Goal: Information Seeking & Learning: Get advice/opinions

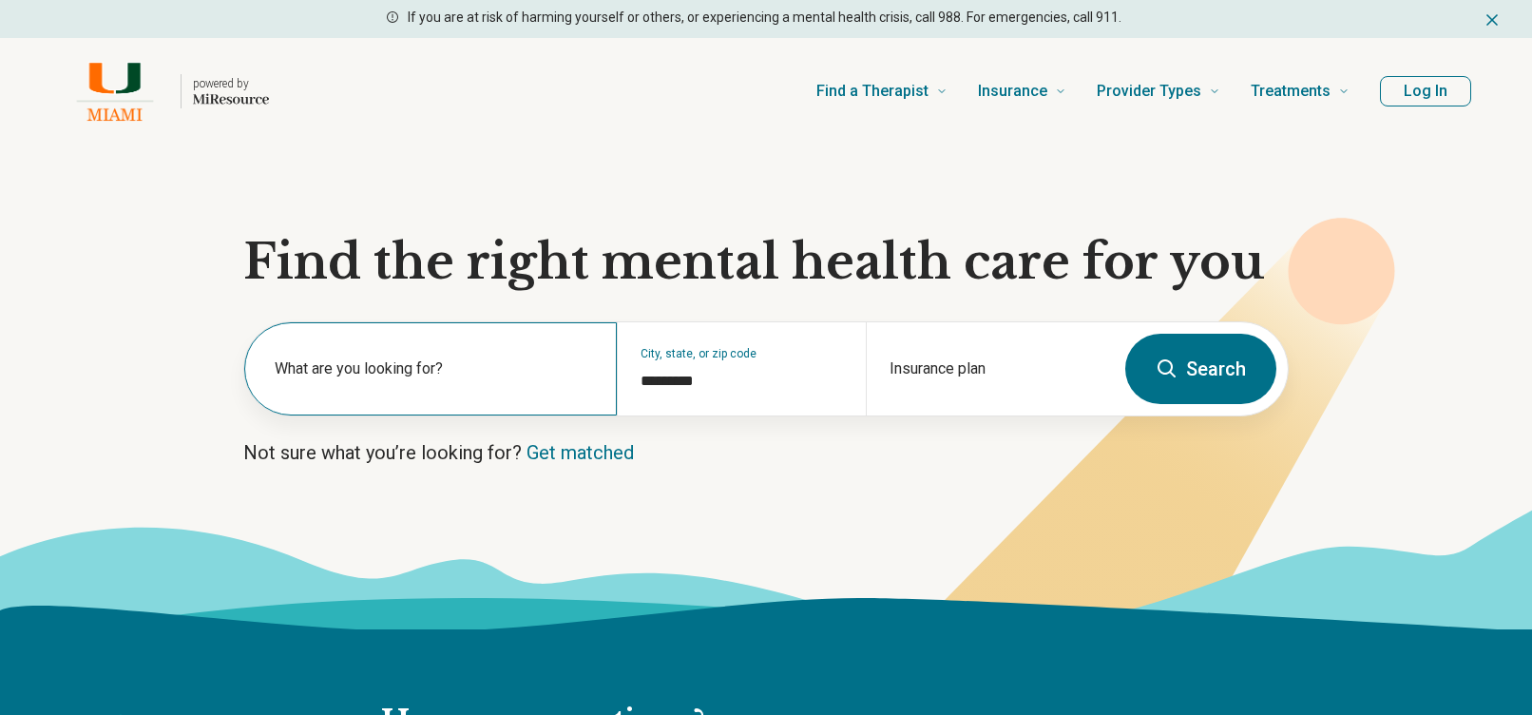
click at [475, 370] on label "What are you looking for?" at bounding box center [434, 368] width 319 height 23
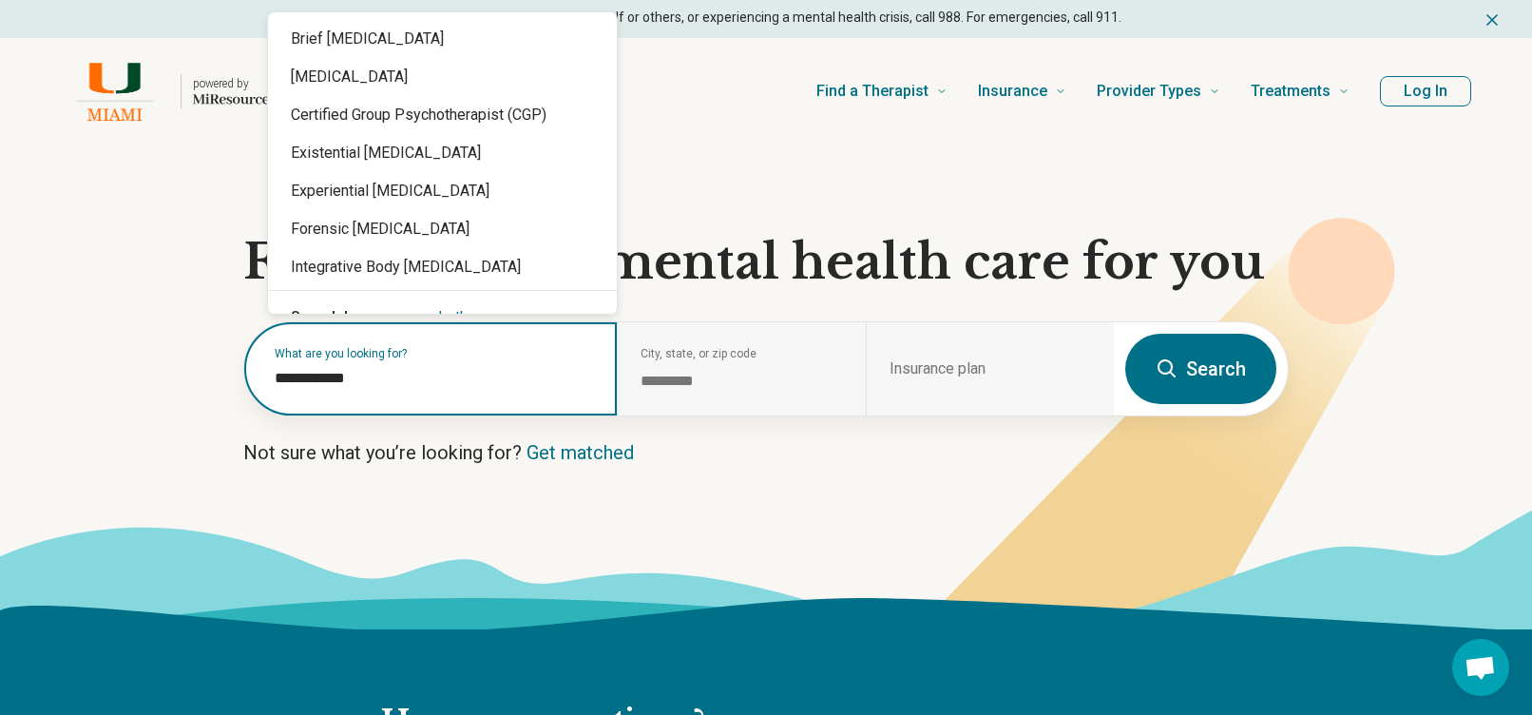
type input "**********"
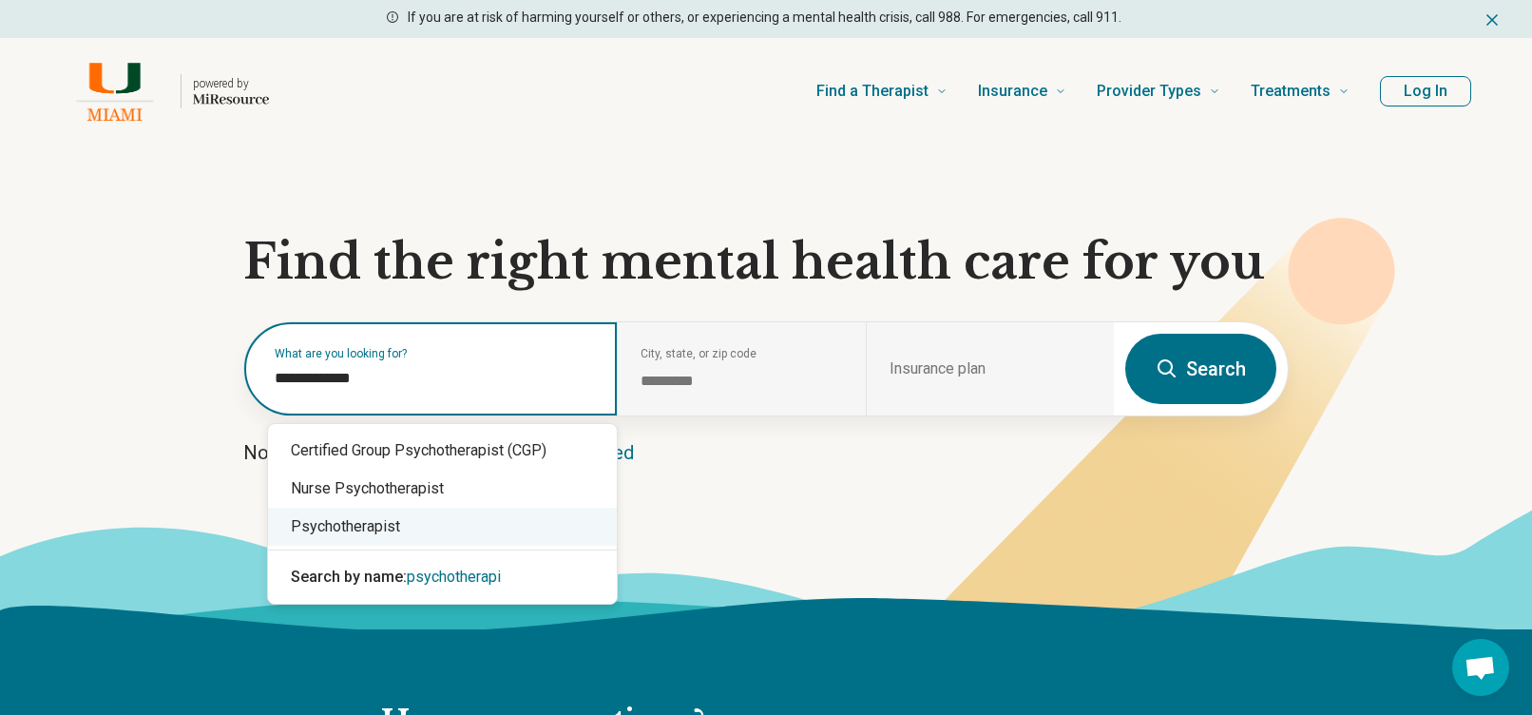
click at [428, 534] on div "Psychotherapist" at bounding box center [442, 526] width 349 height 38
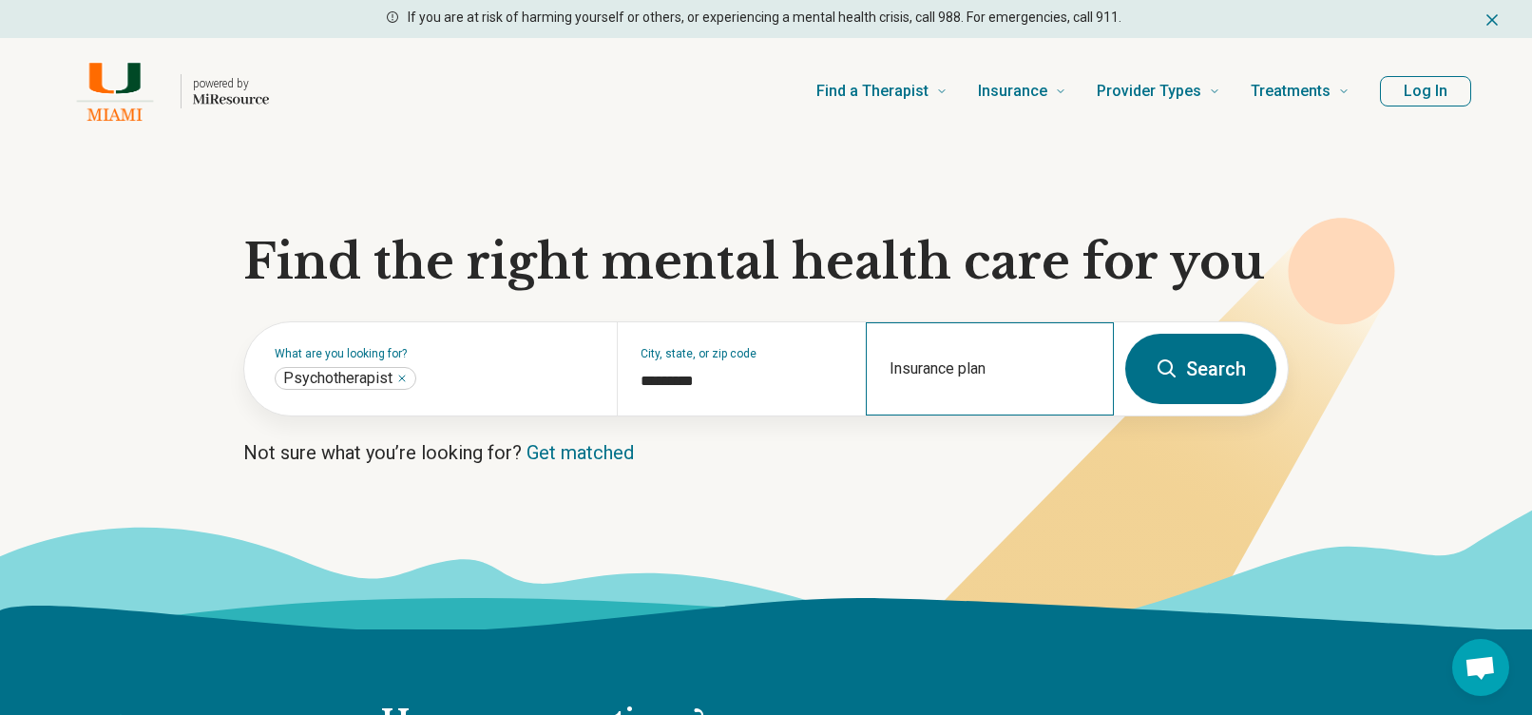
click at [981, 370] on div "Insurance plan" at bounding box center [990, 368] width 248 height 93
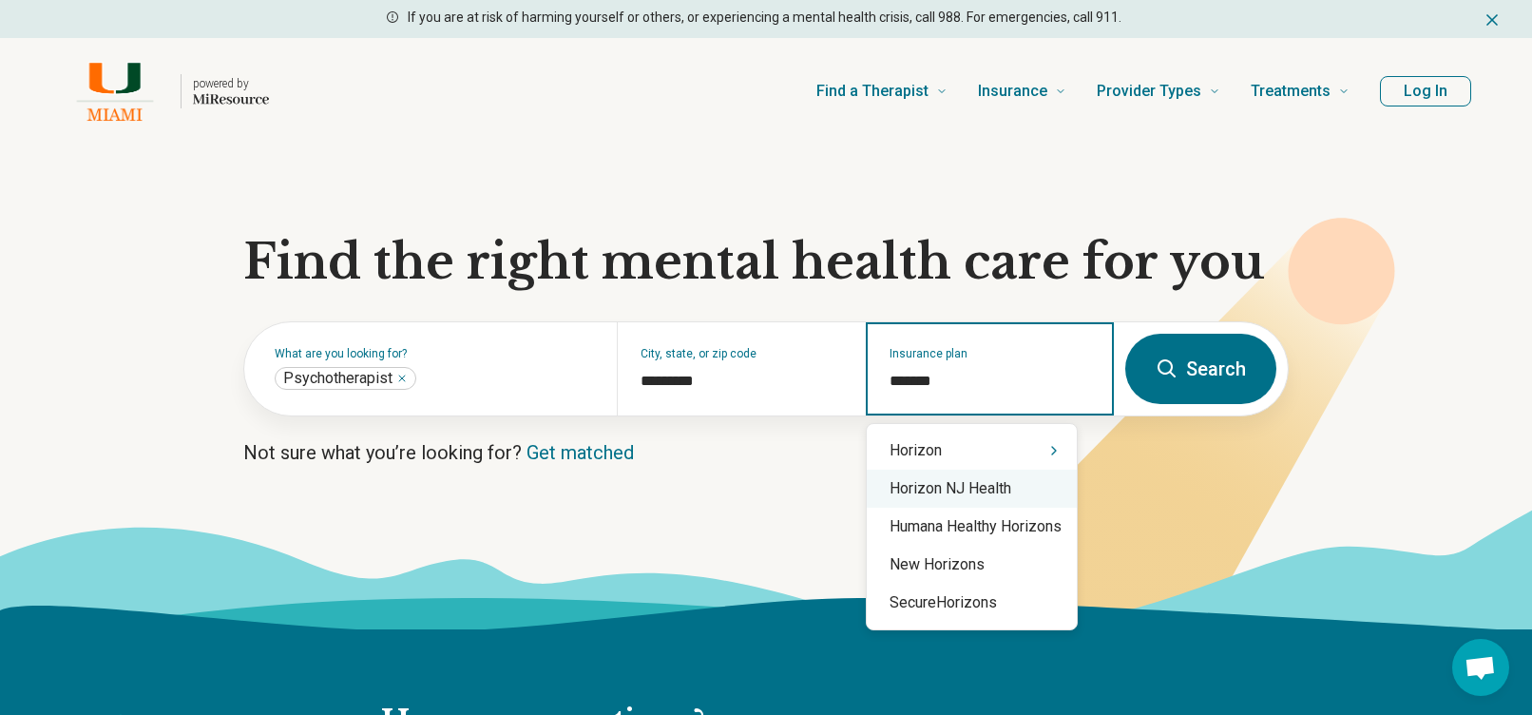
click at [958, 495] on div "Horizon NJ Health" at bounding box center [972, 488] width 210 height 38
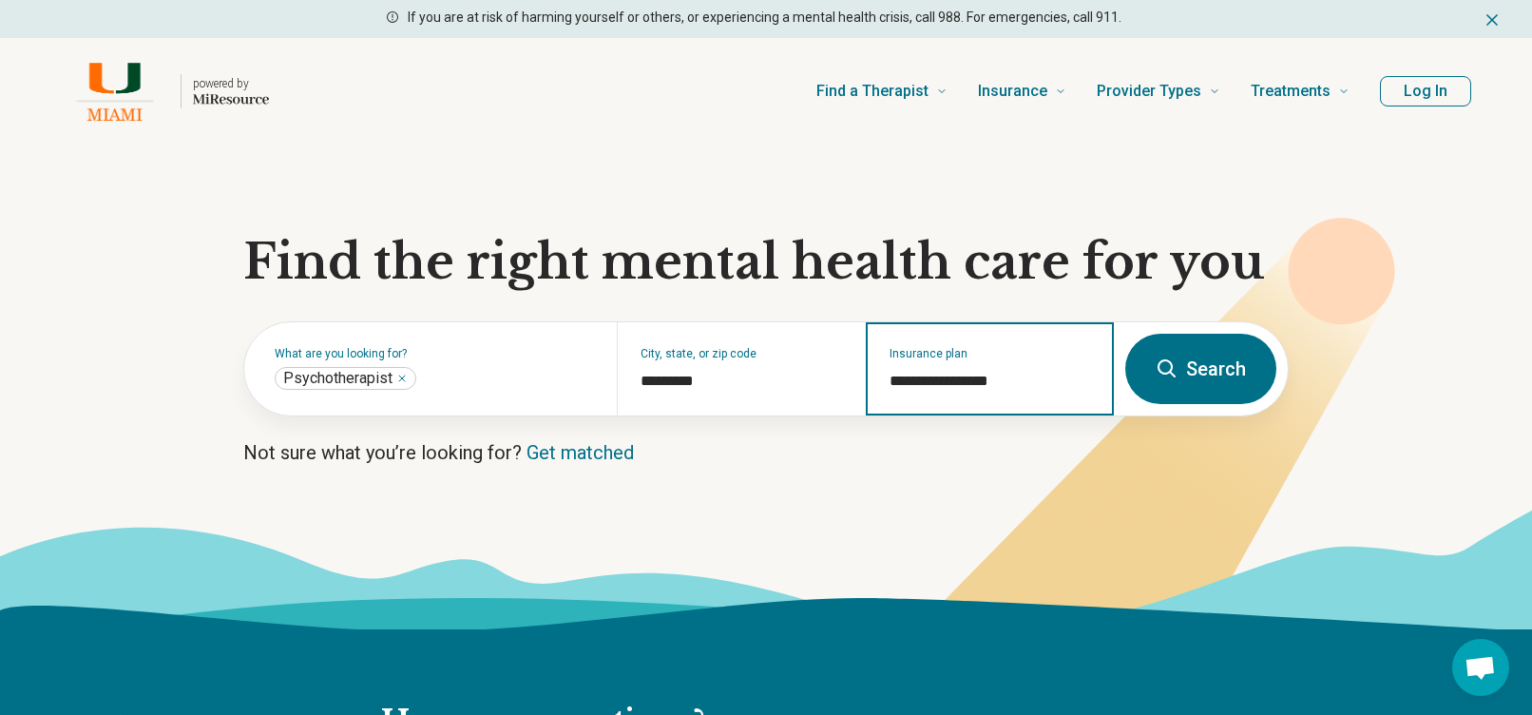
type input "**********"
click at [1215, 390] on button "Search" at bounding box center [1200, 369] width 151 height 70
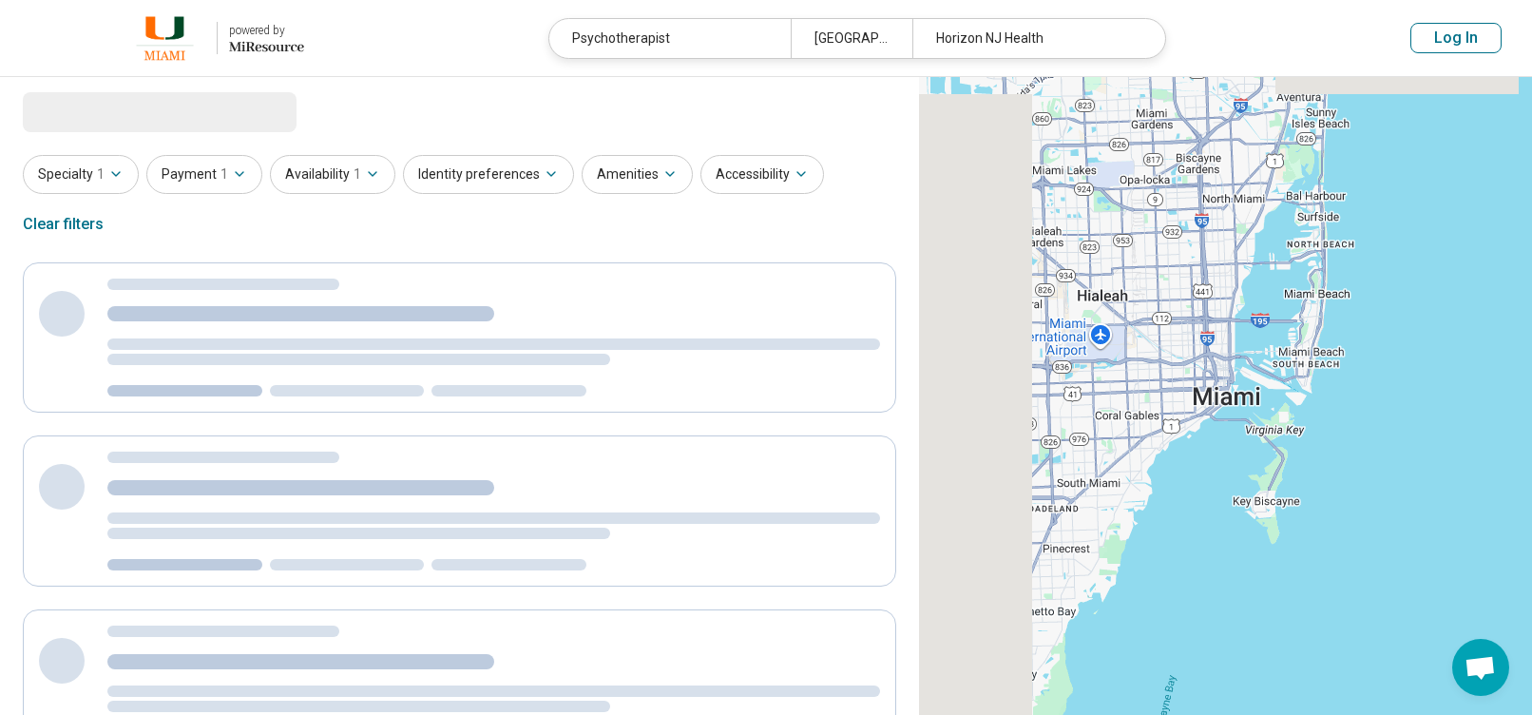
select select "***"
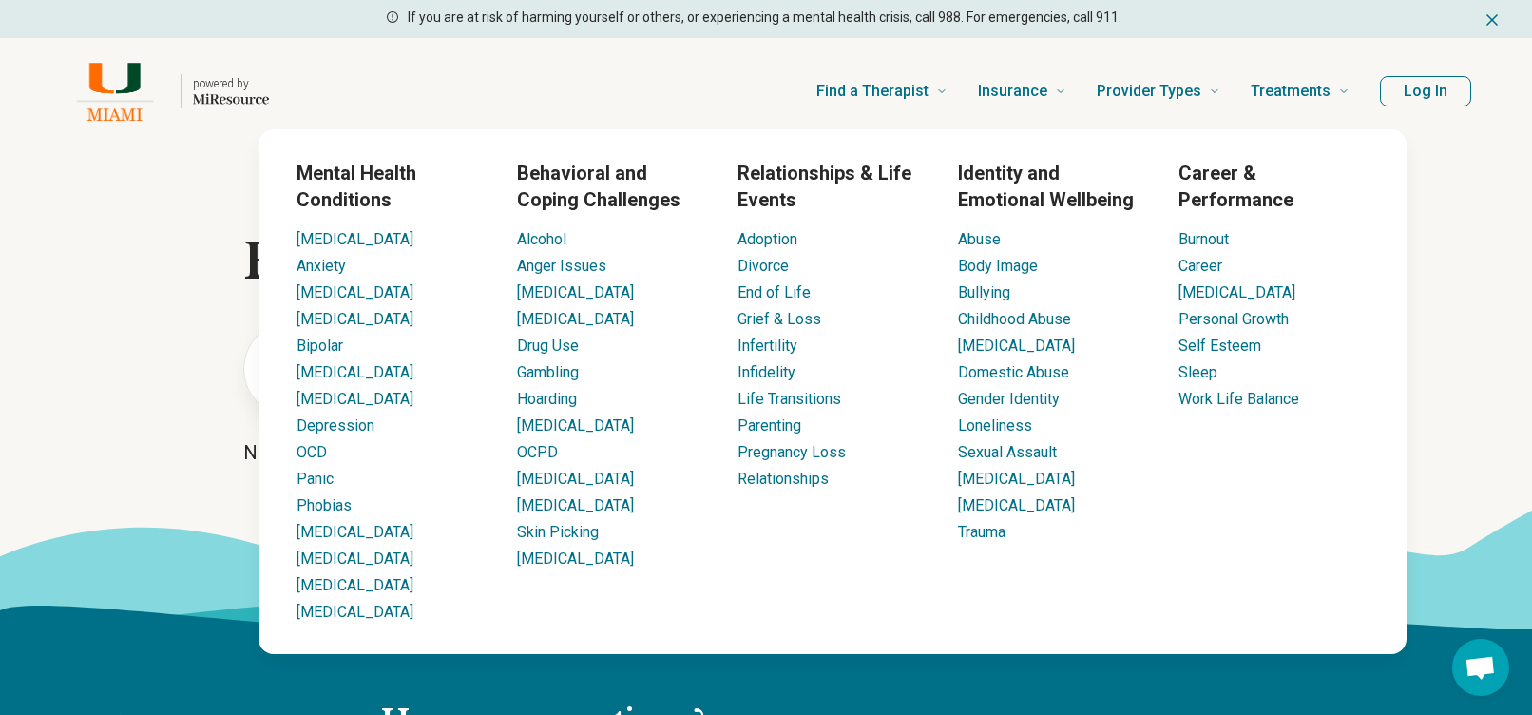
click at [102, 429] on section "Find the right mental health care for you What are you looking for? City, state…" at bounding box center [766, 386] width 1532 height 485
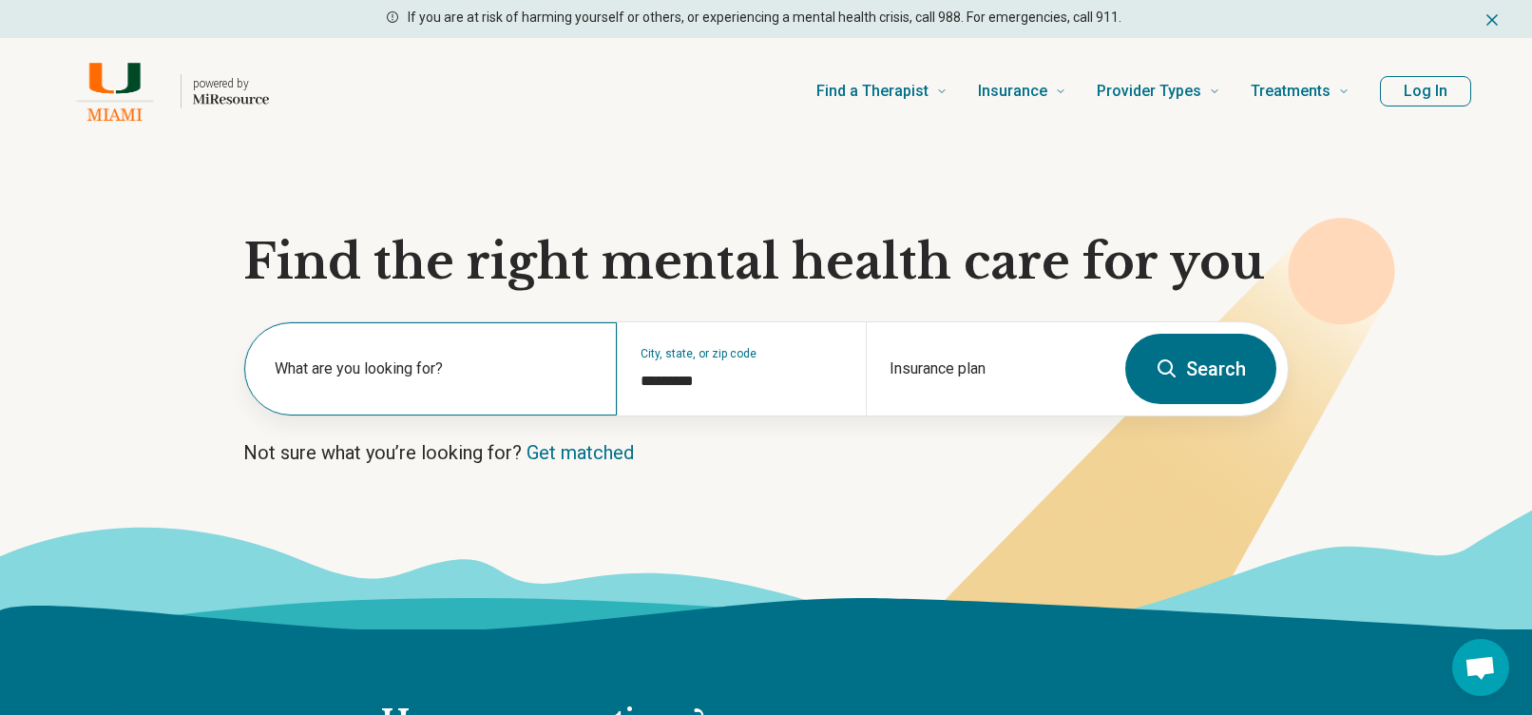
click at [416, 375] on label "What are you looking for?" at bounding box center [434, 368] width 319 height 23
click at [390, 366] on div "What are you looking for?" at bounding box center [430, 368] width 372 height 93
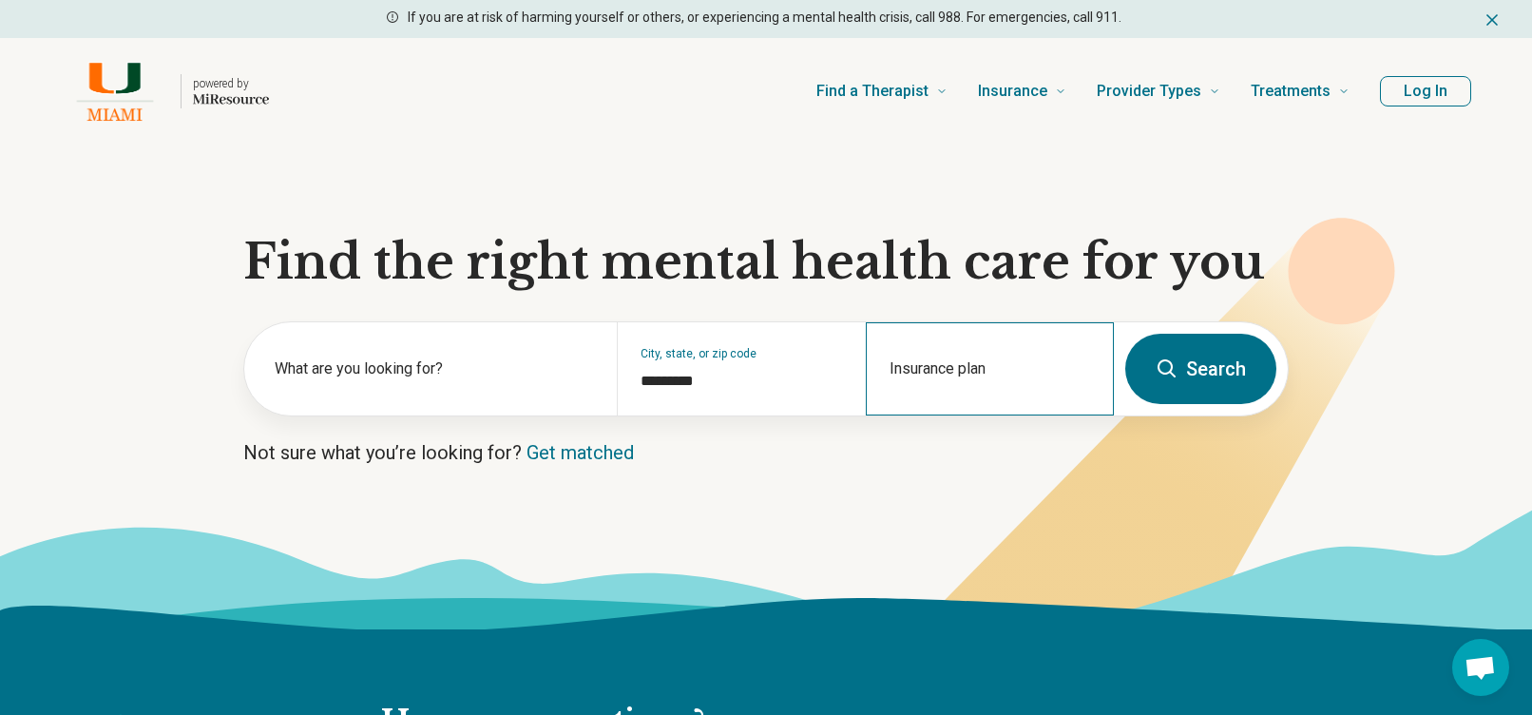
click at [958, 361] on div "Insurance plan" at bounding box center [990, 368] width 248 height 93
click at [940, 383] on input "Insurance plan" at bounding box center [989, 381] width 201 height 23
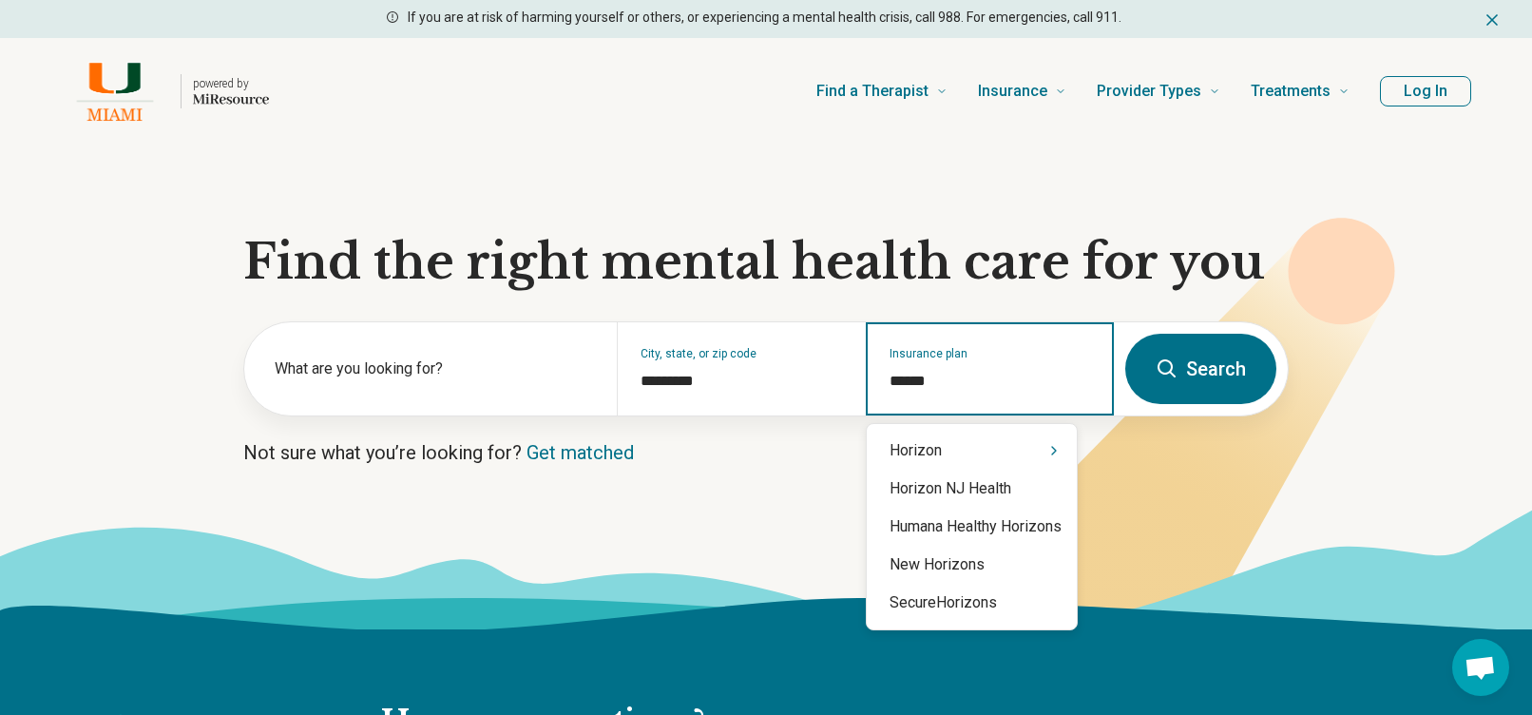
type input "*******"
click at [957, 447] on div "Horizon" at bounding box center [972, 450] width 210 height 38
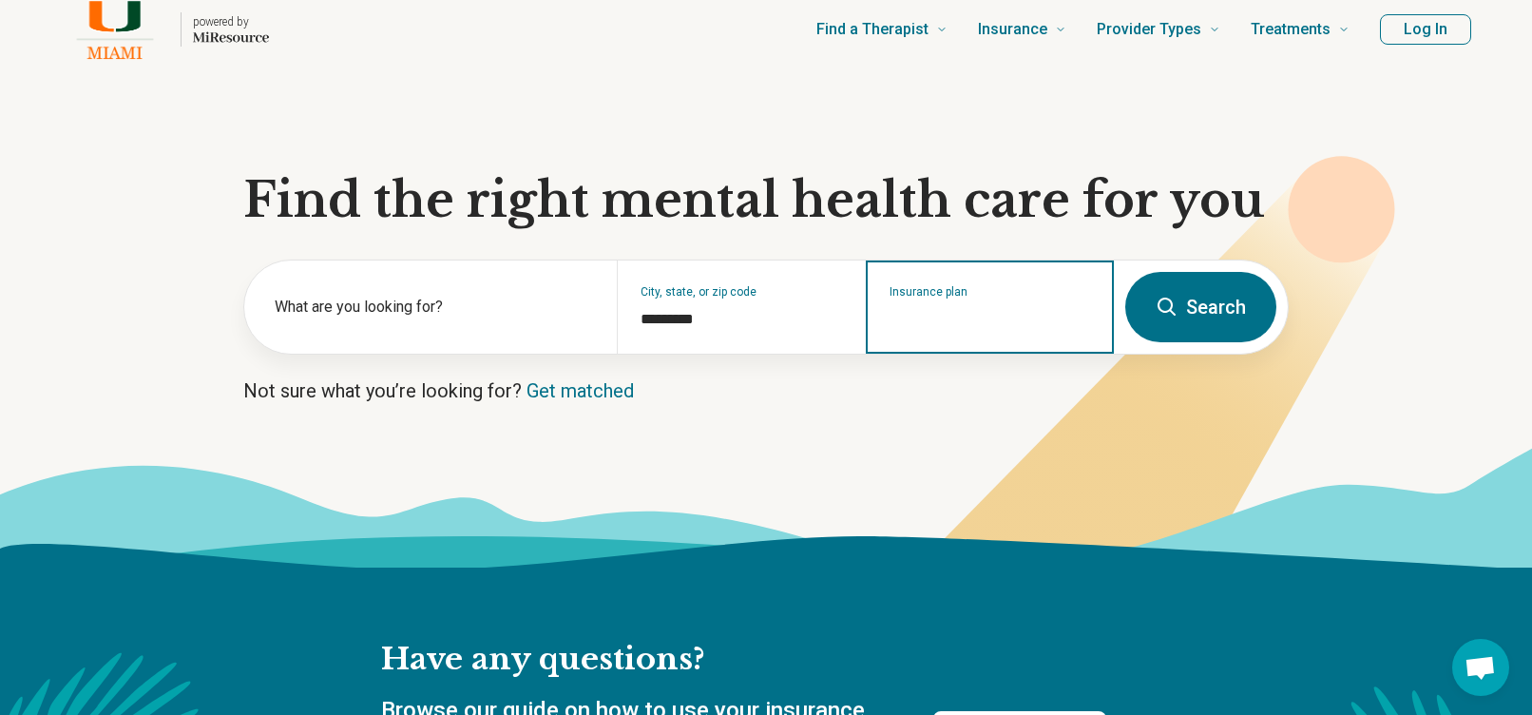
scroll to position [95, 0]
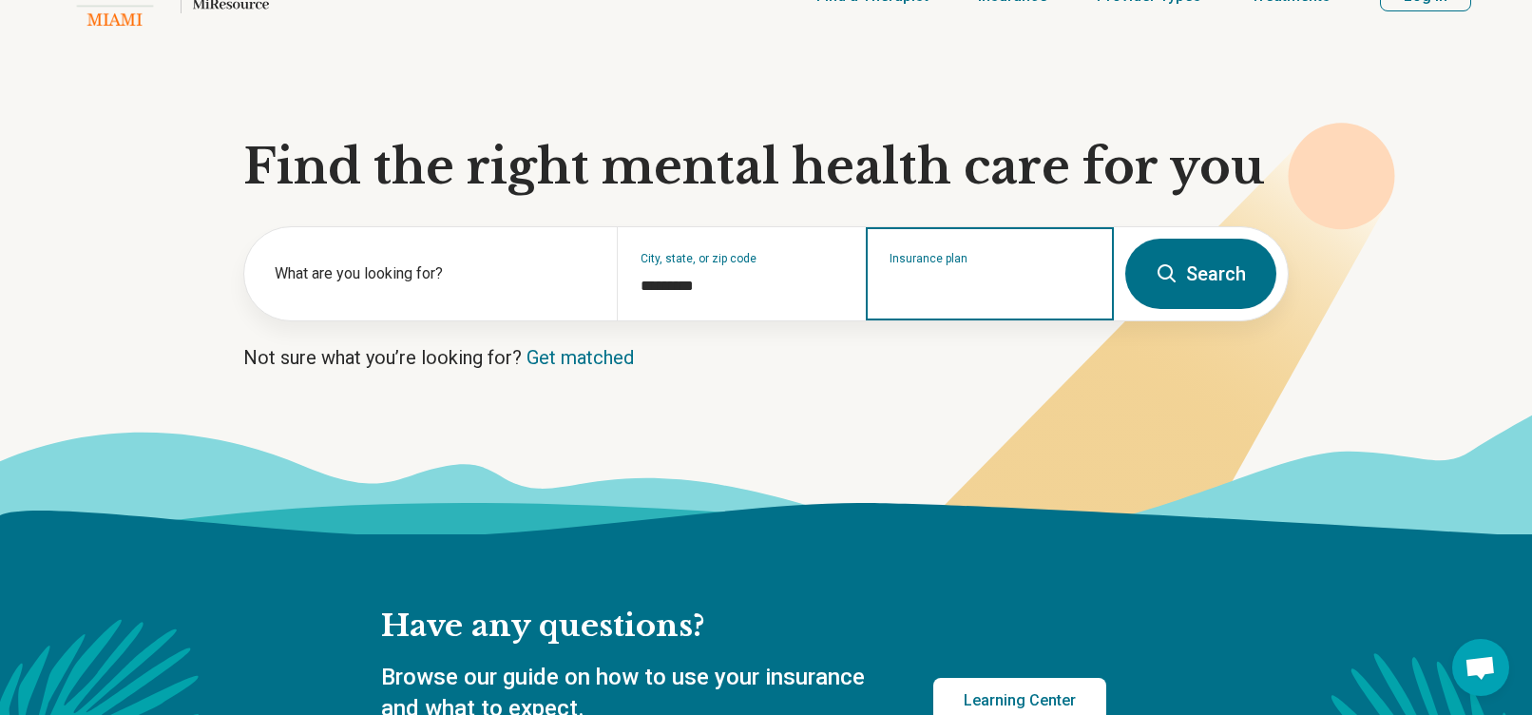
click at [940, 294] on input "Insurance plan" at bounding box center [989, 286] width 201 height 23
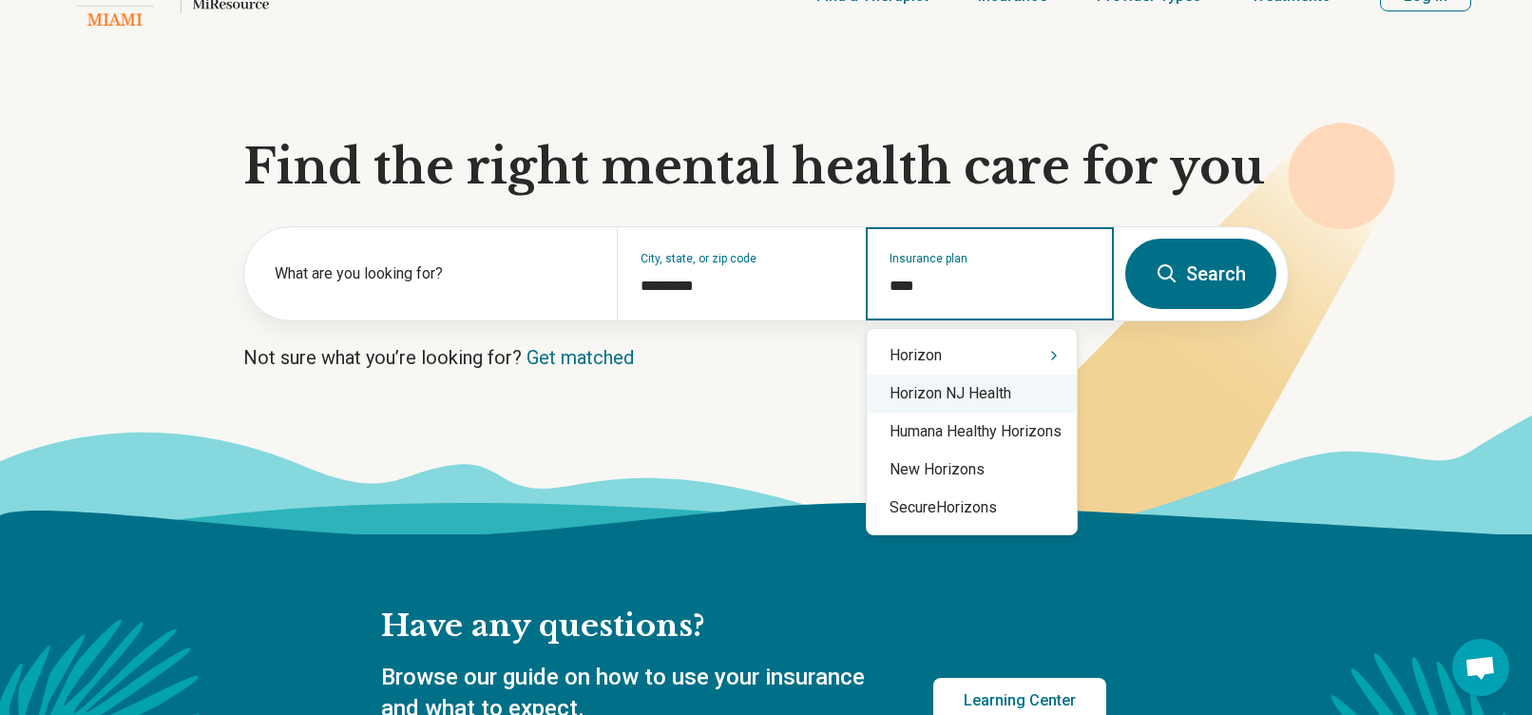
click at [986, 398] on div "Horizon NJ Health" at bounding box center [972, 393] width 210 height 38
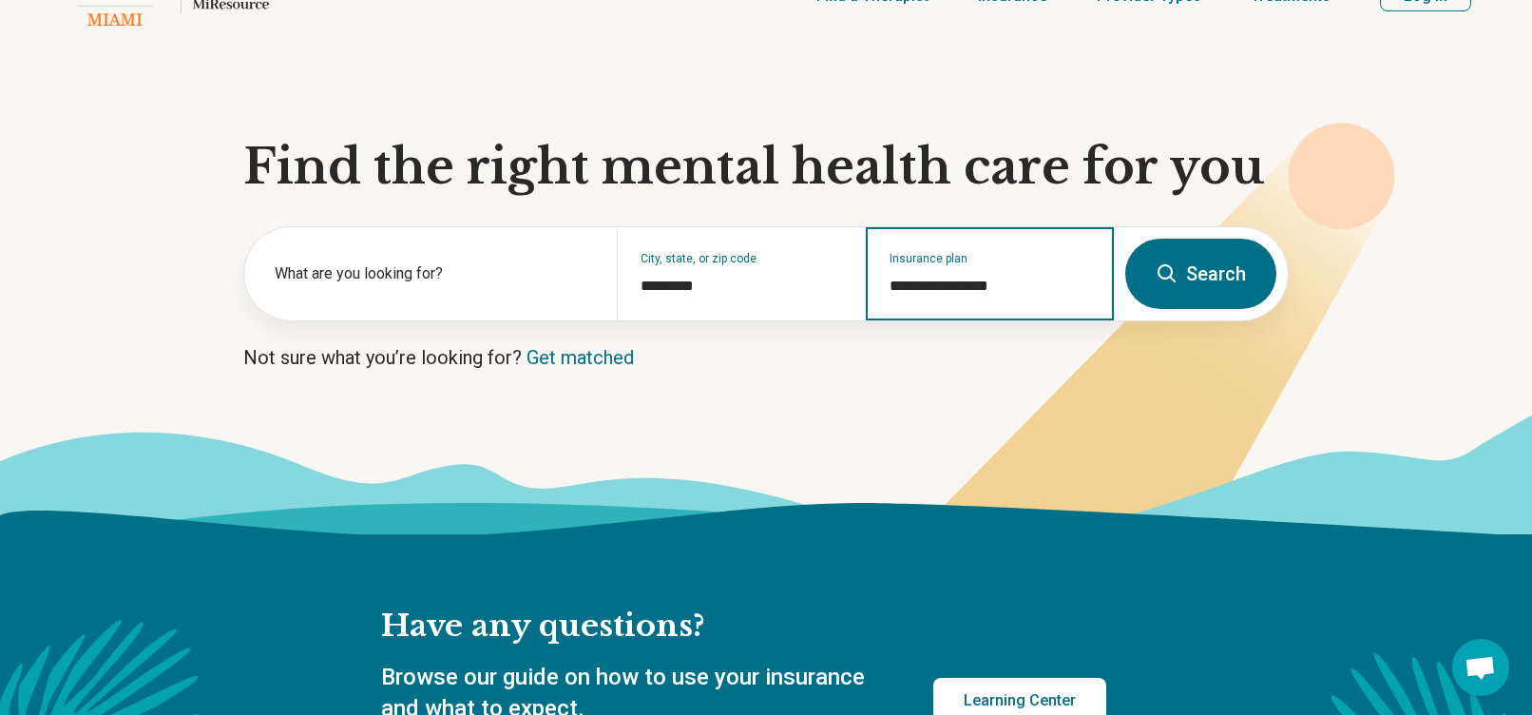
type input "**********"
click at [1193, 272] on button "Search" at bounding box center [1200, 274] width 151 height 70
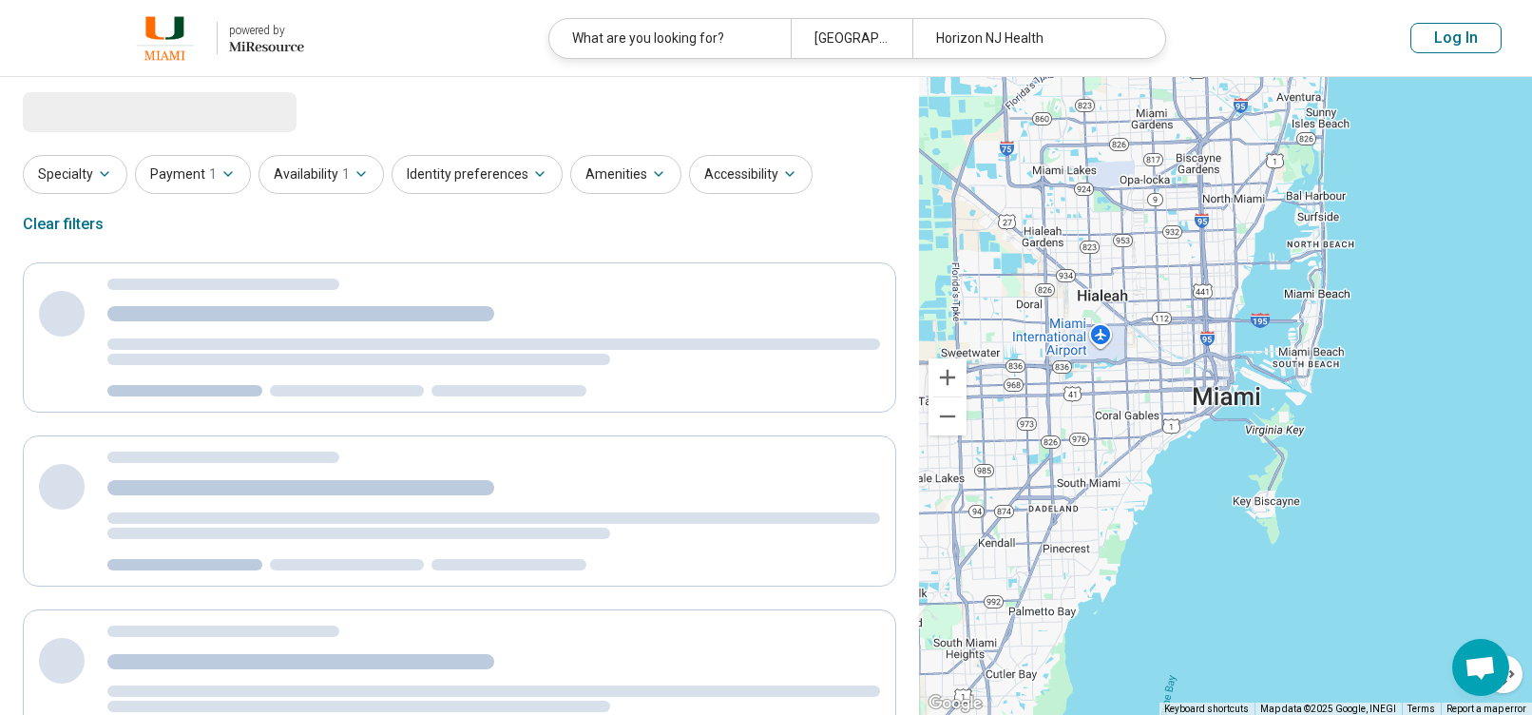
select select "***"
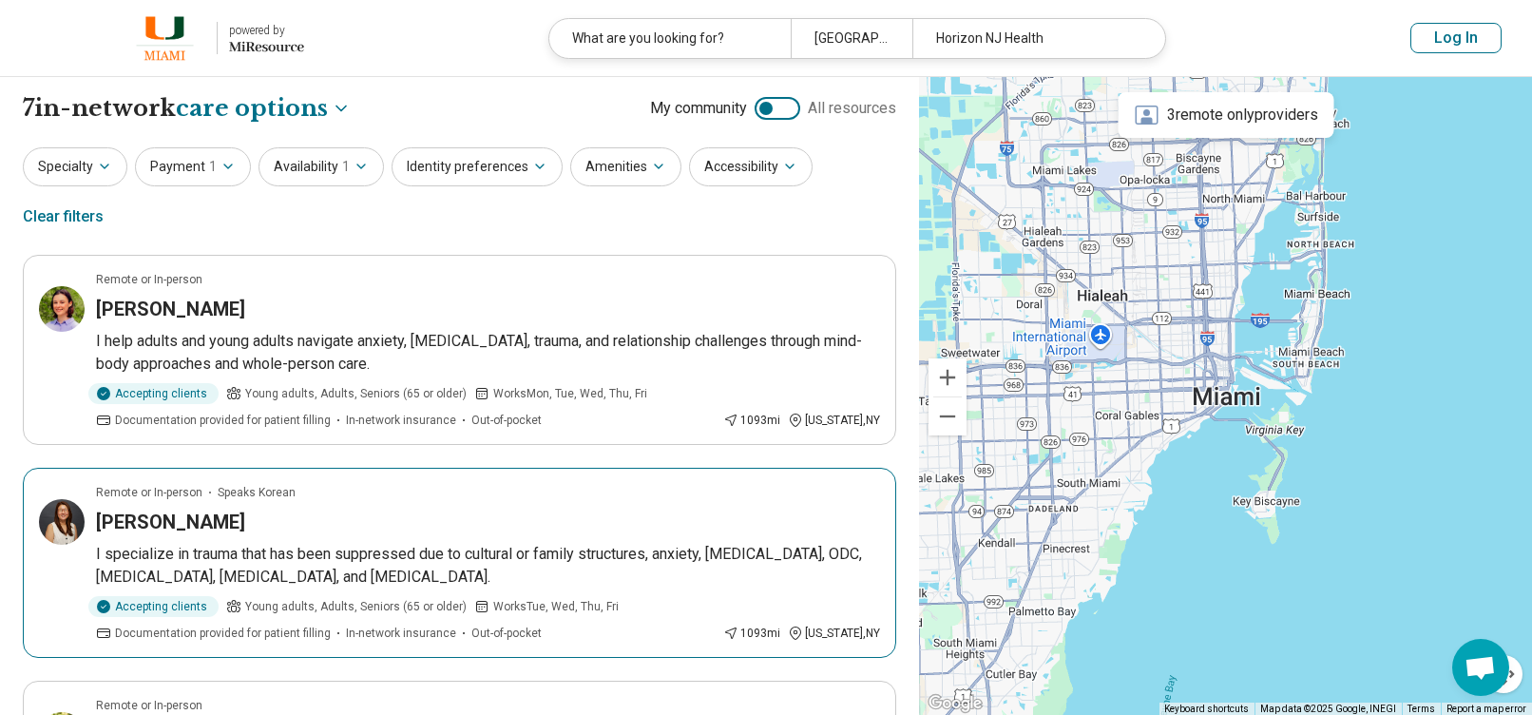
click at [473, 484] on div "Remote or In-person Speaks Korean" at bounding box center [488, 492] width 784 height 17
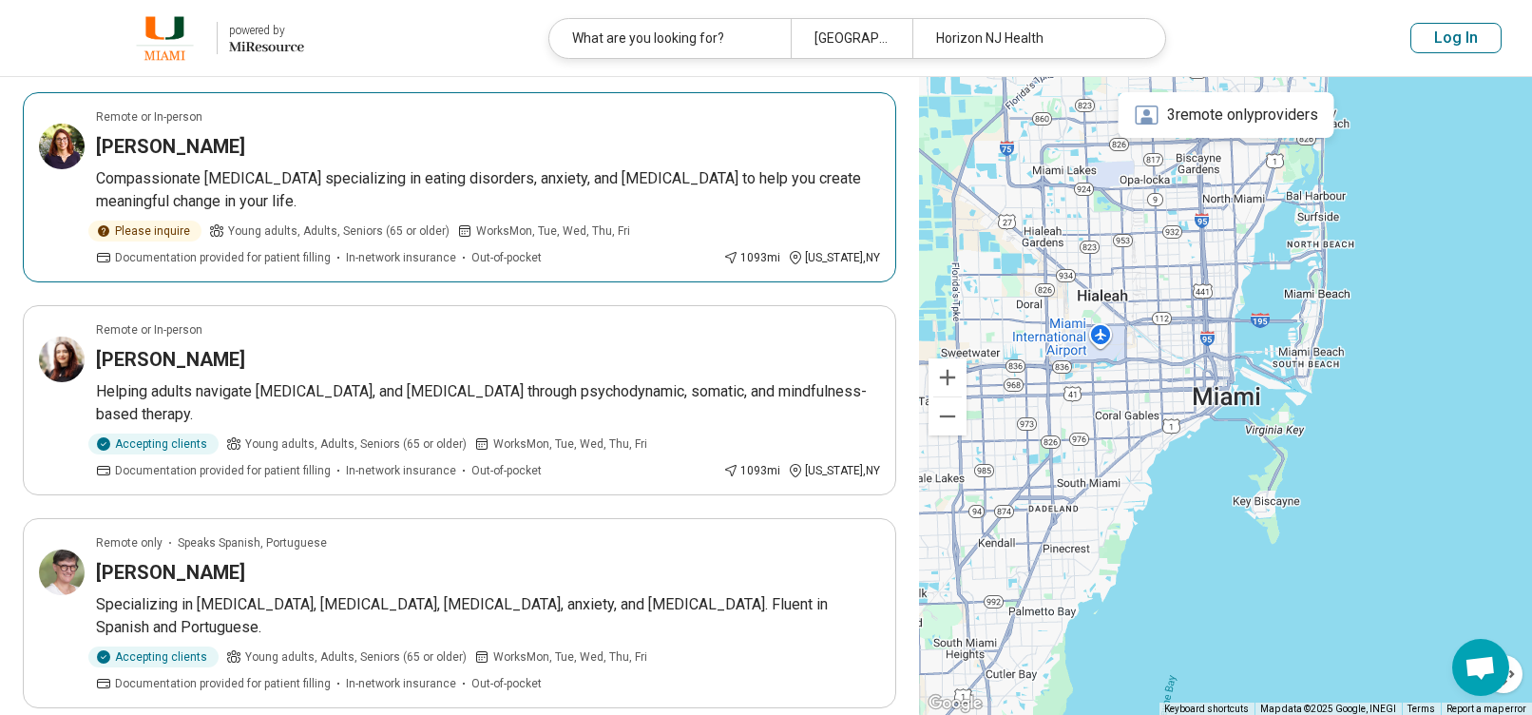
scroll to position [760, 0]
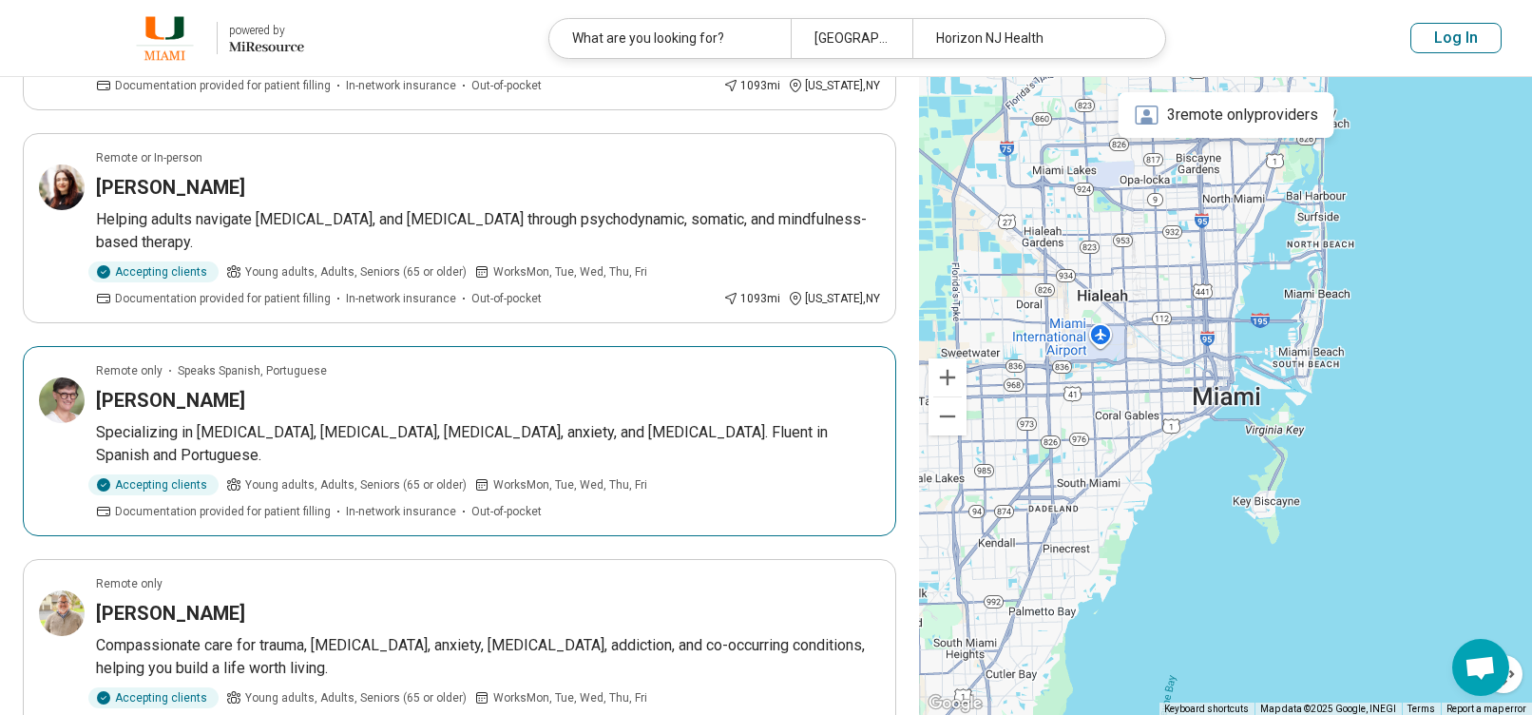
click at [410, 387] on div "Beatriz Floriano" at bounding box center [488, 400] width 784 height 27
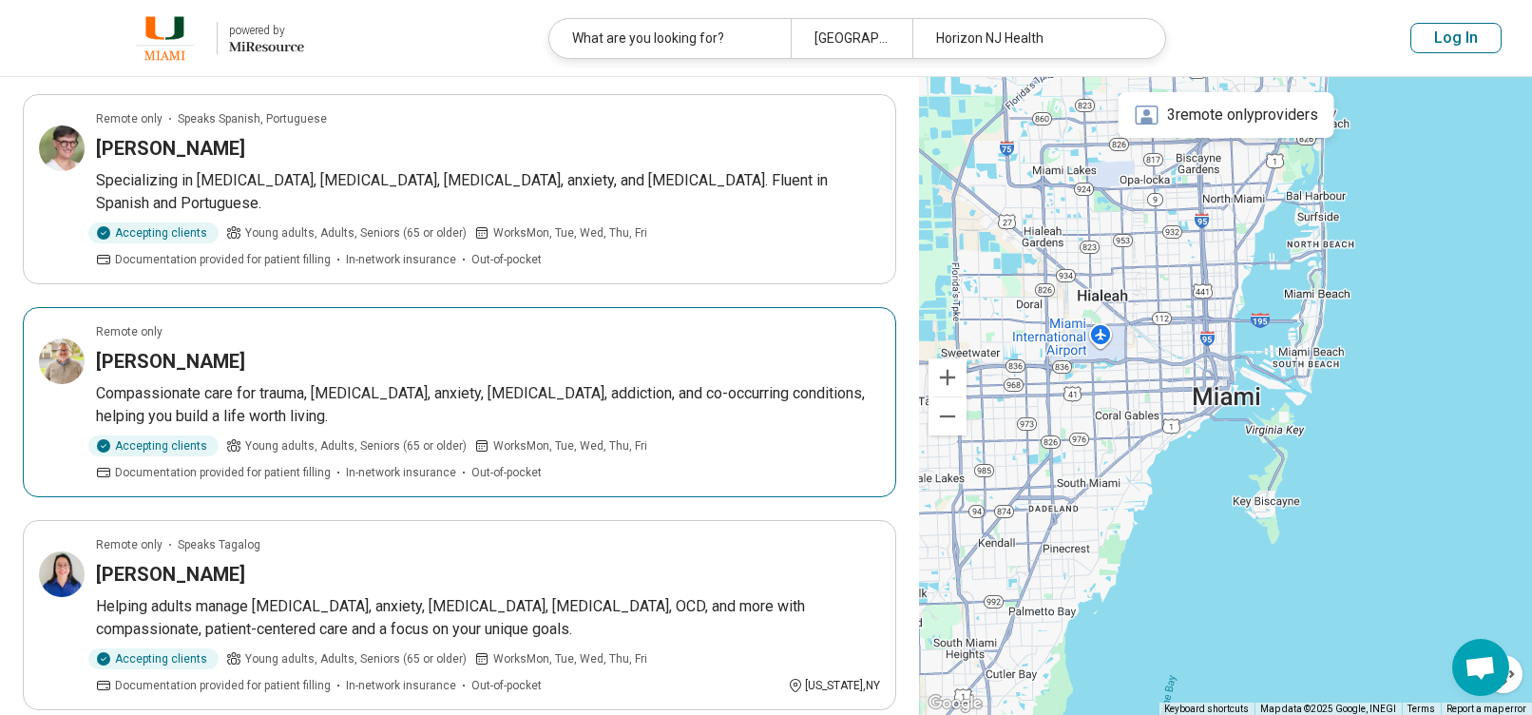
scroll to position [1045, 0]
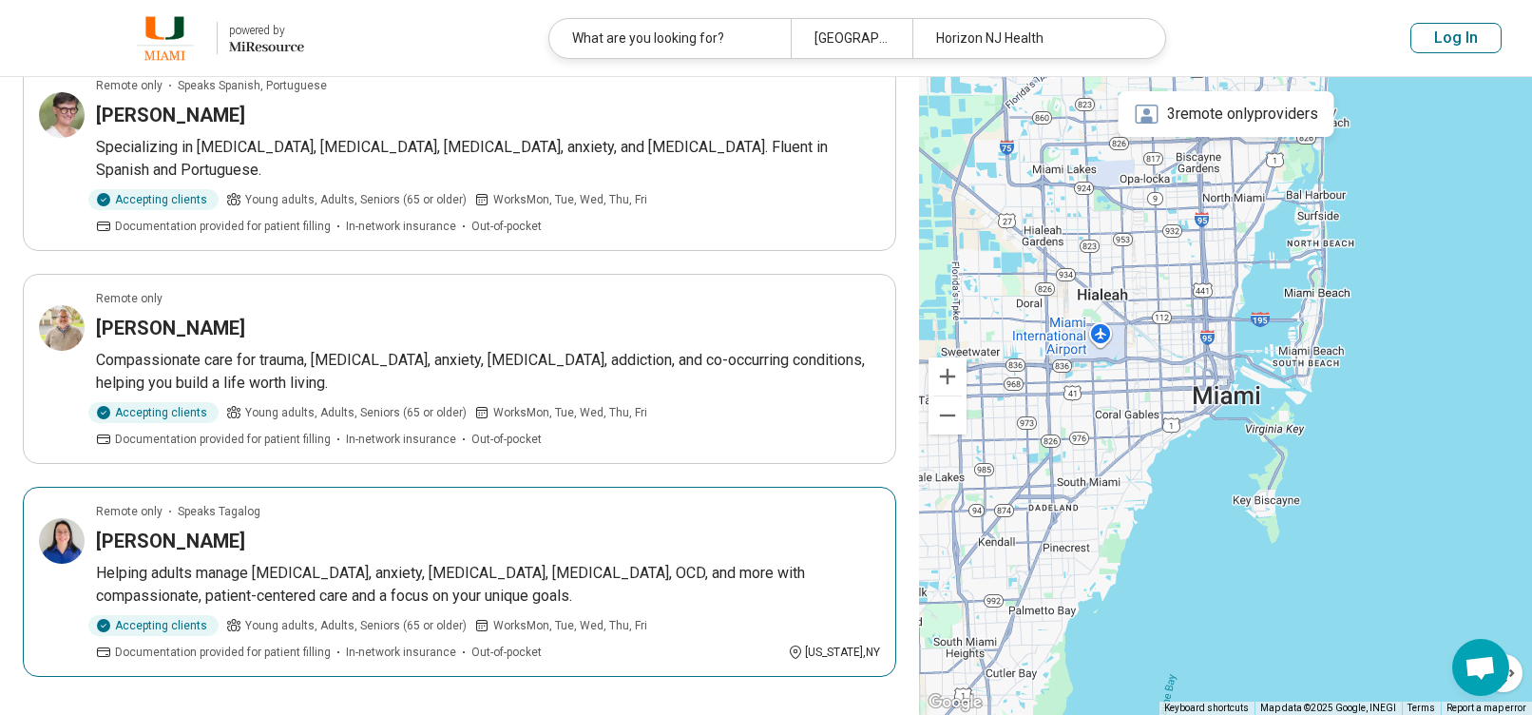
click at [474, 527] on div "Leonor Francisco" at bounding box center [488, 540] width 784 height 27
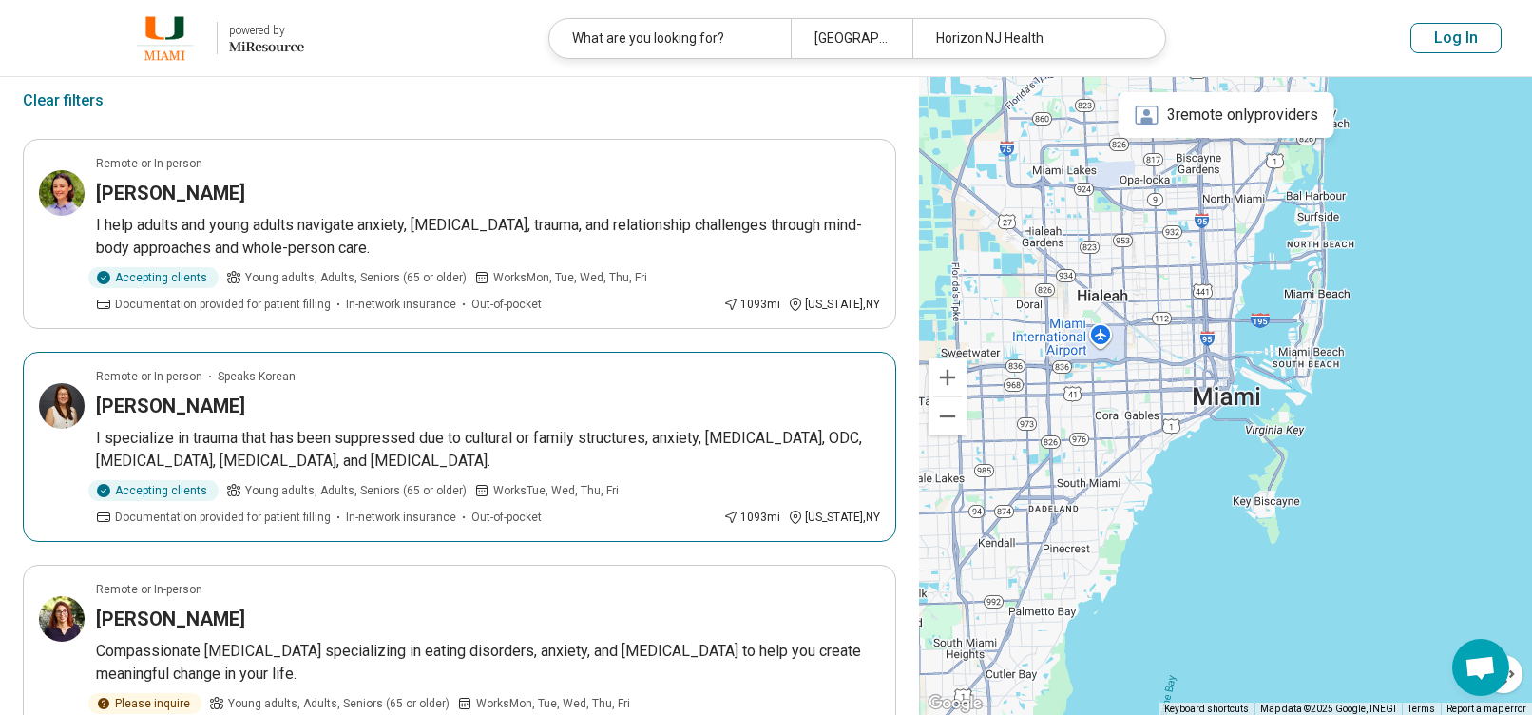
scroll to position [0, 0]
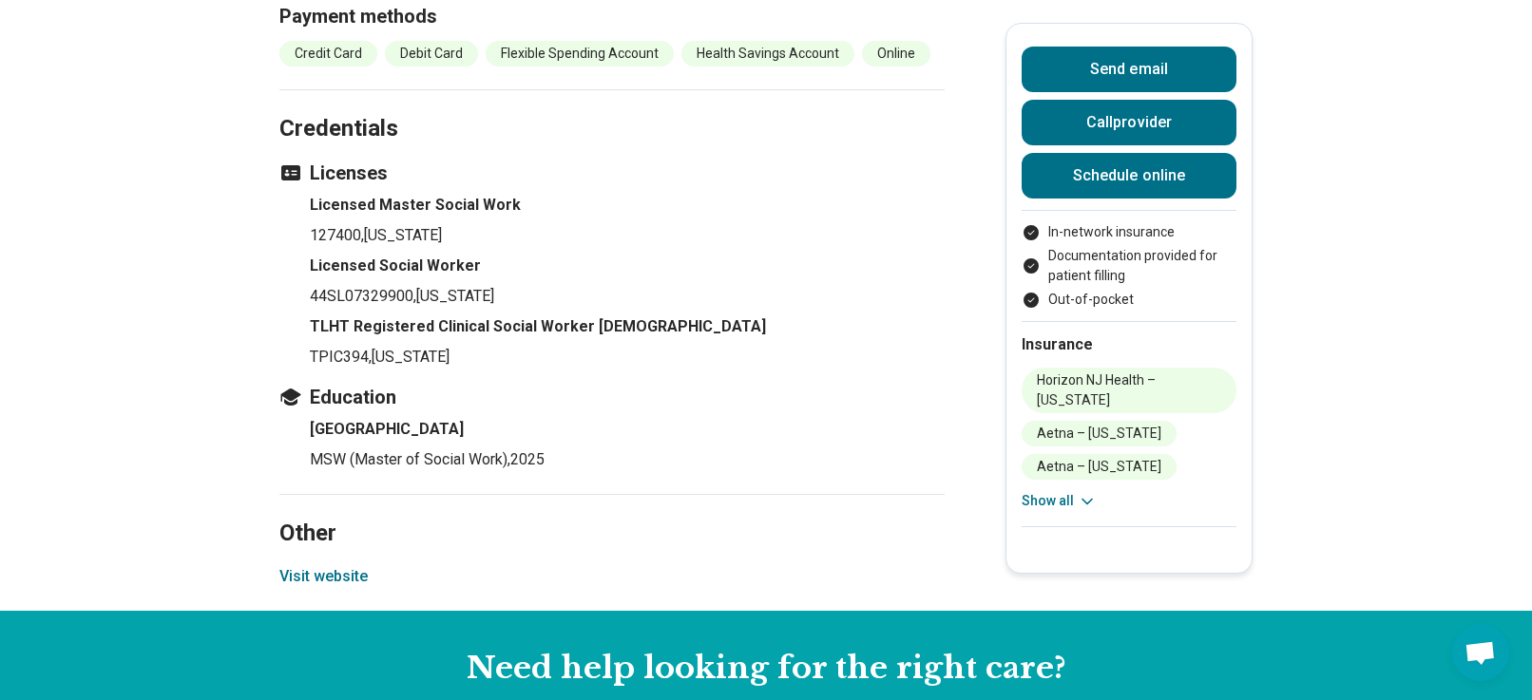
scroll to position [2471, 0]
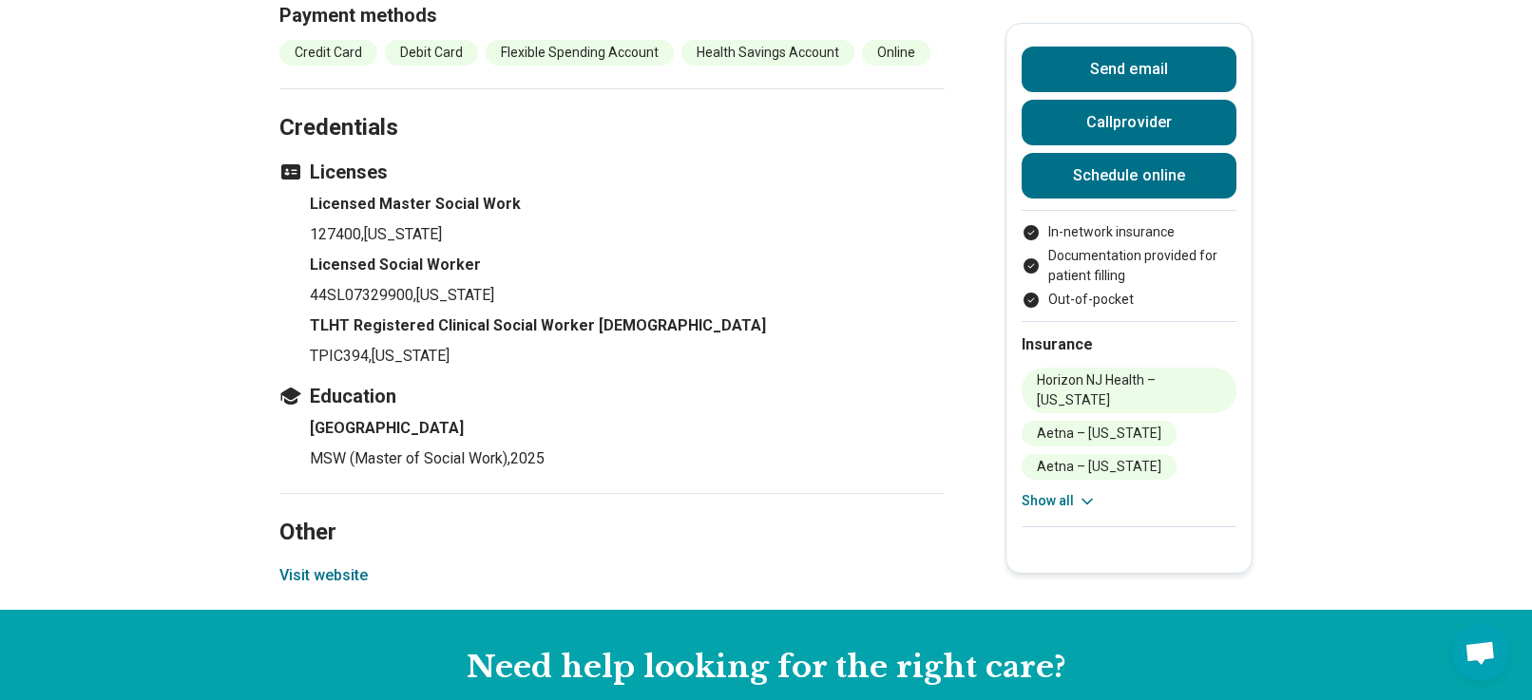
click at [347, 564] on button "Visit website" at bounding box center [323, 575] width 88 height 23
click at [361, 564] on button "Visit website" at bounding box center [323, 575] width 88 height 23
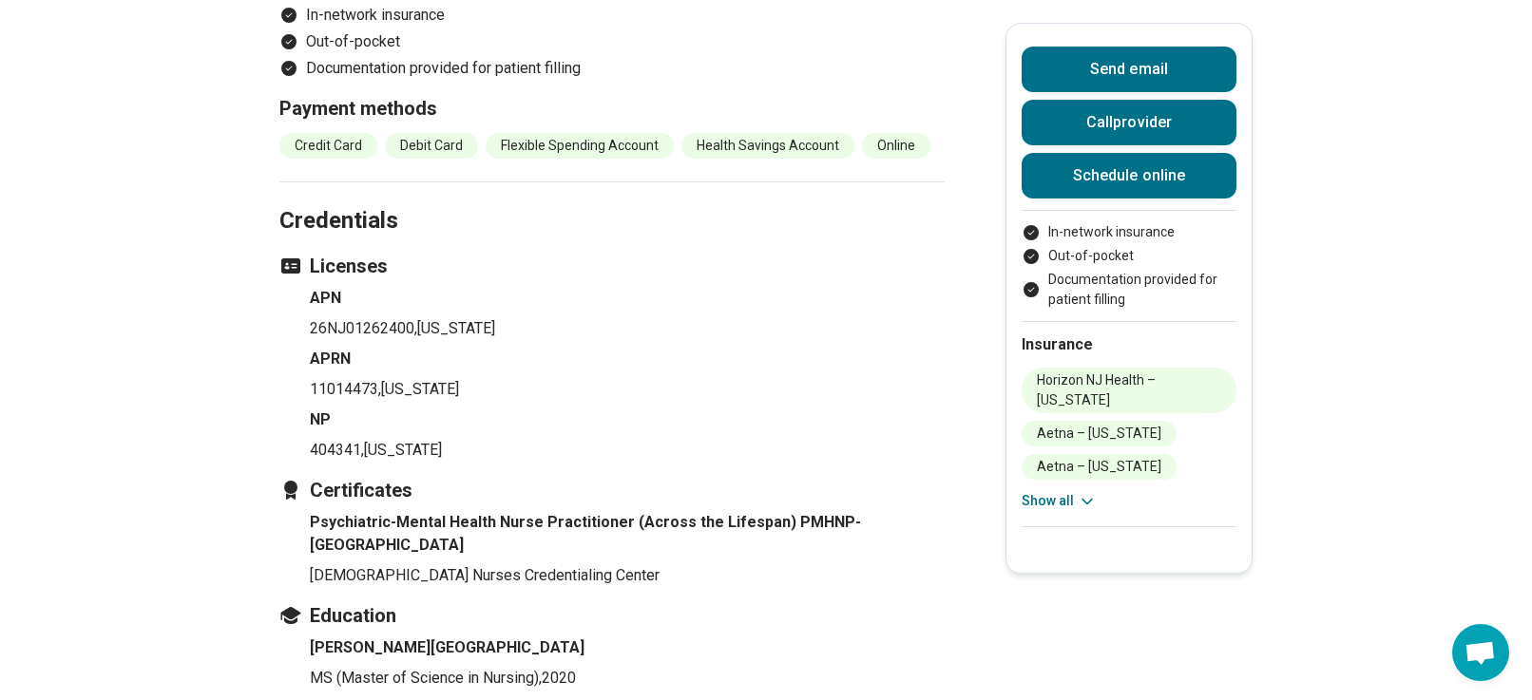
scroll to position [2280, 0]
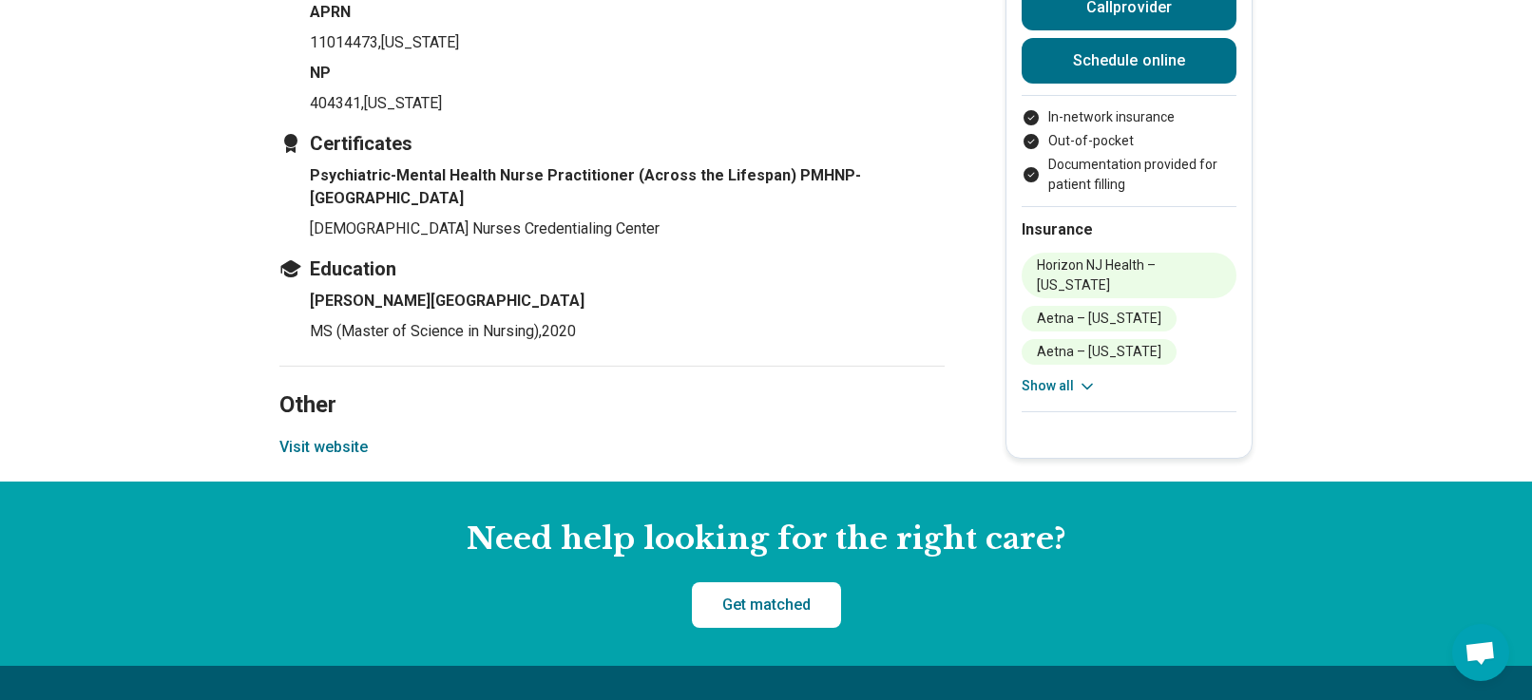
click at [336, 366] on section "Other Visit website" at bounding box center [611, 424] width 665 height 117
click at [332, 436] on button "Visit website" at bounding box center [323, 447] width 88 height 23
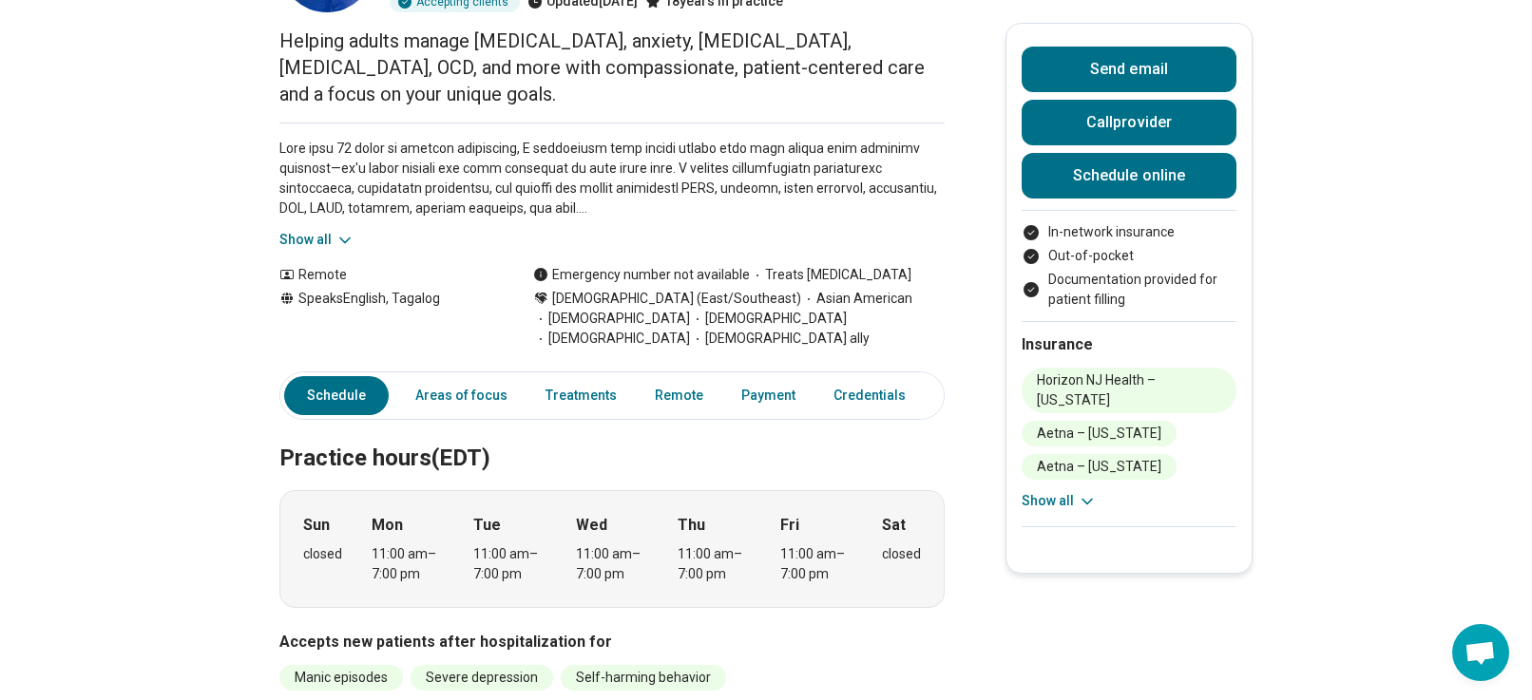
scroll to position [0, 0]
